Goal: Information Seeking & Learning: Learn about a topic

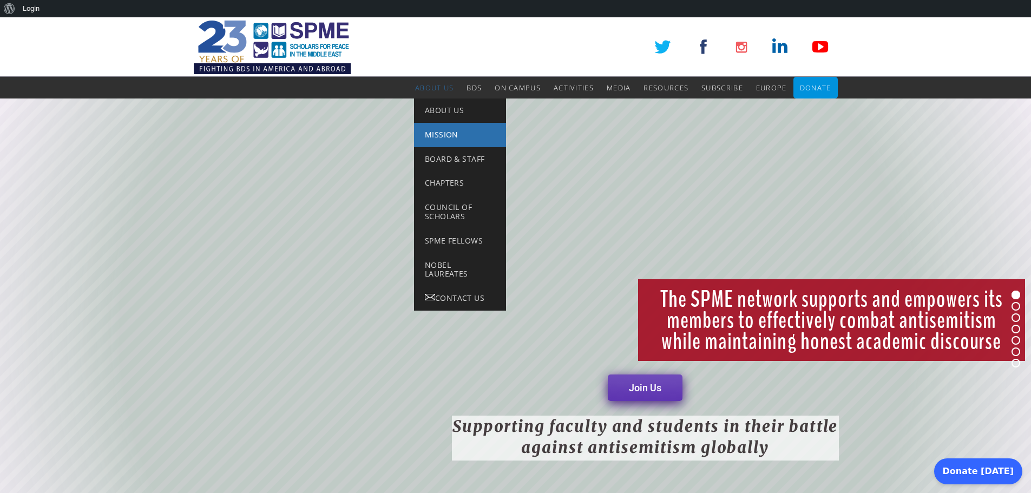
click at [443, 133] on span "Mission" at bounding box center [442, 134] width 34 height 10
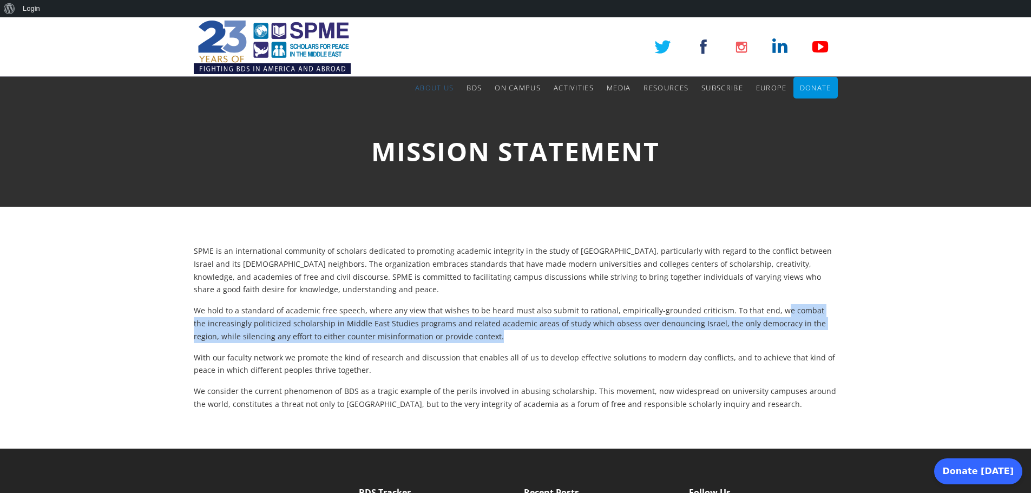
drag, startPoint x: 766, startPoint y: 310, endPoint x: 776, endPoint y: 341, distance: 33.5
click at [776, 341] on p "We hold to a standard of academic free speech, where any view that wishes to be…" at bounding box center [516, 323] width 644 height 38
copy p "e combat the increasingly politicized scholarship in Middle East Studies progra…"
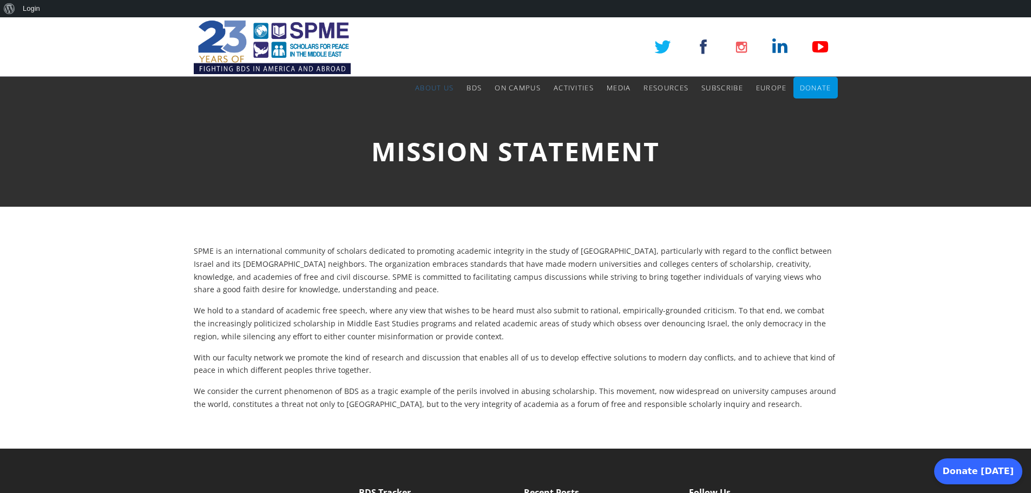
click at [598, 345] on div "SPME is an international community of scholars dedicated to promoting academic …" at bounding box center [516, 328] width 644 height 166
